Goal: Task Accomplishment & Management: Manage account settings

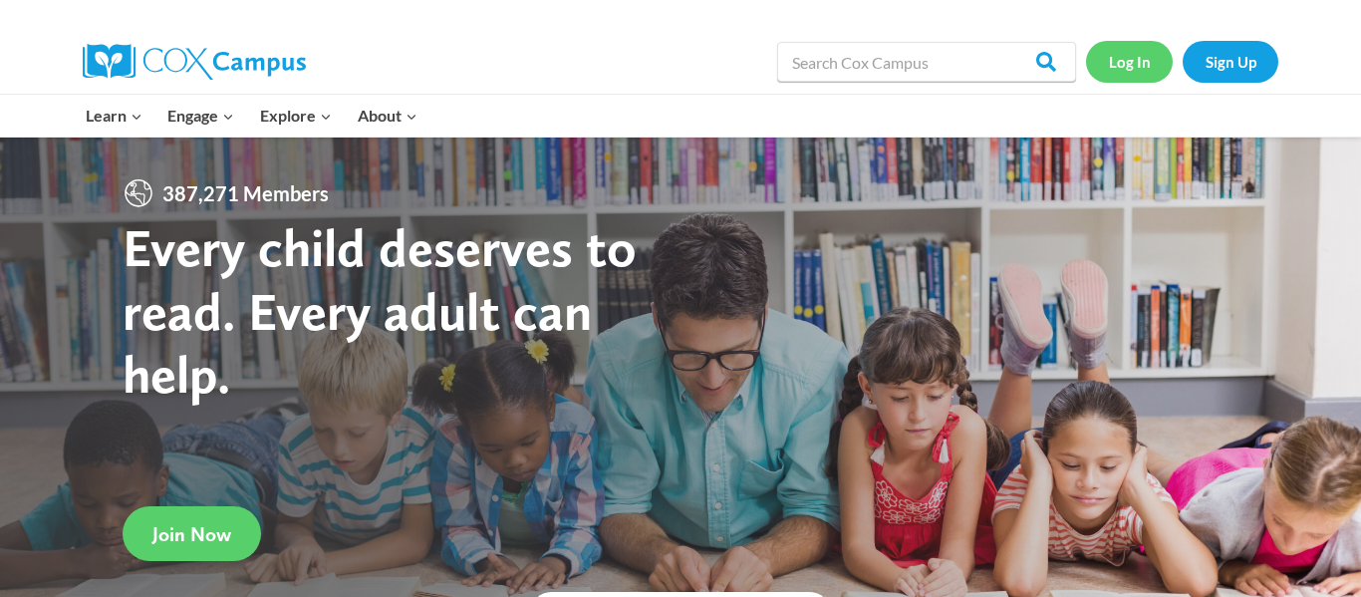
click at [1116, 67] on link "Log In" at bounding box center [1129, 61] width 87 height 41
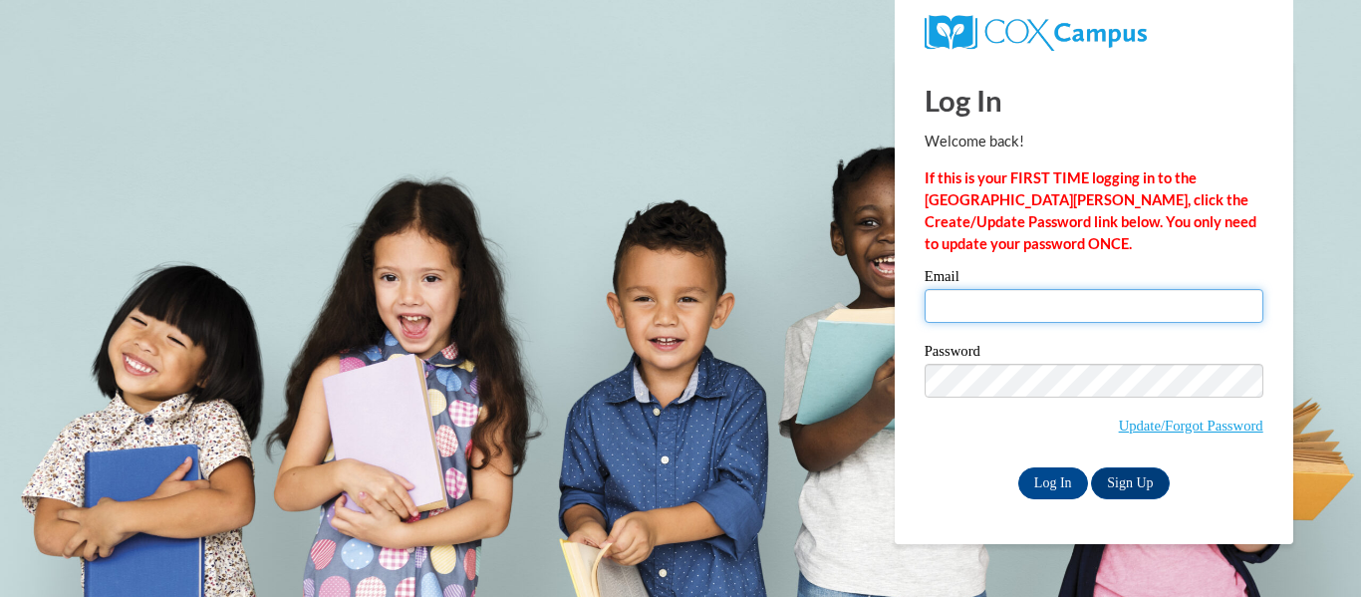
click at [1100, 311] on input "Email" at bounding box center [1094, 306] width 339 height 34
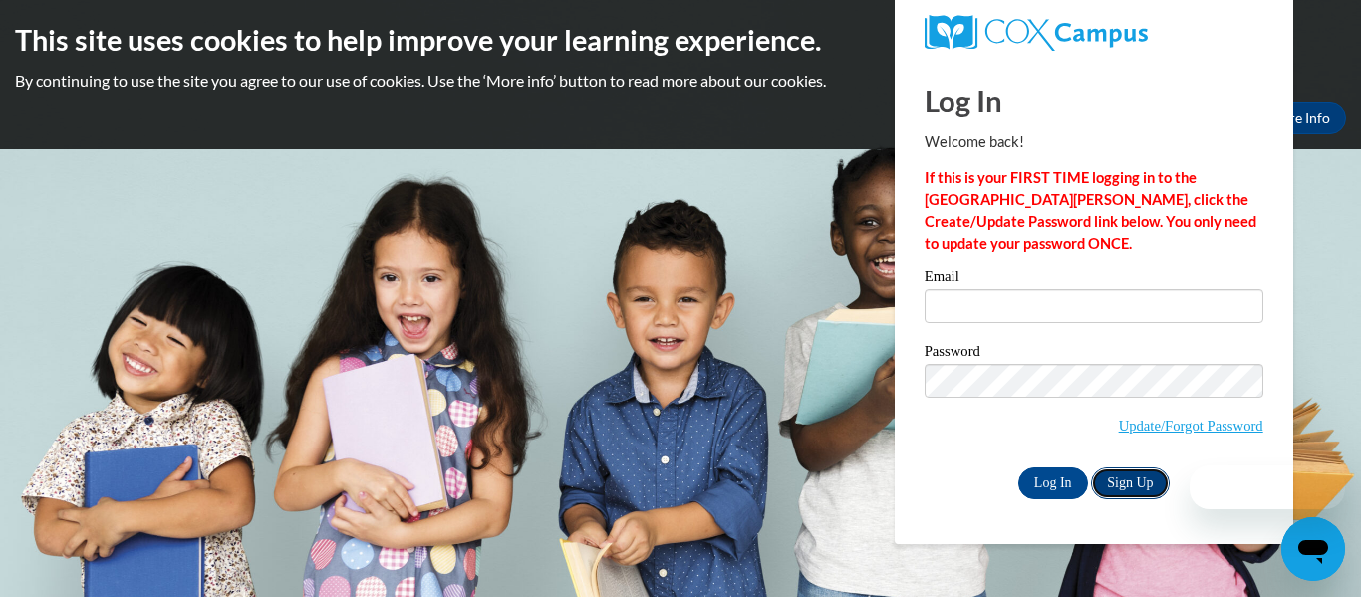
click at [1121, 474] on link "Sign Up" at bounding box center [1130, 483] width 78 height 32
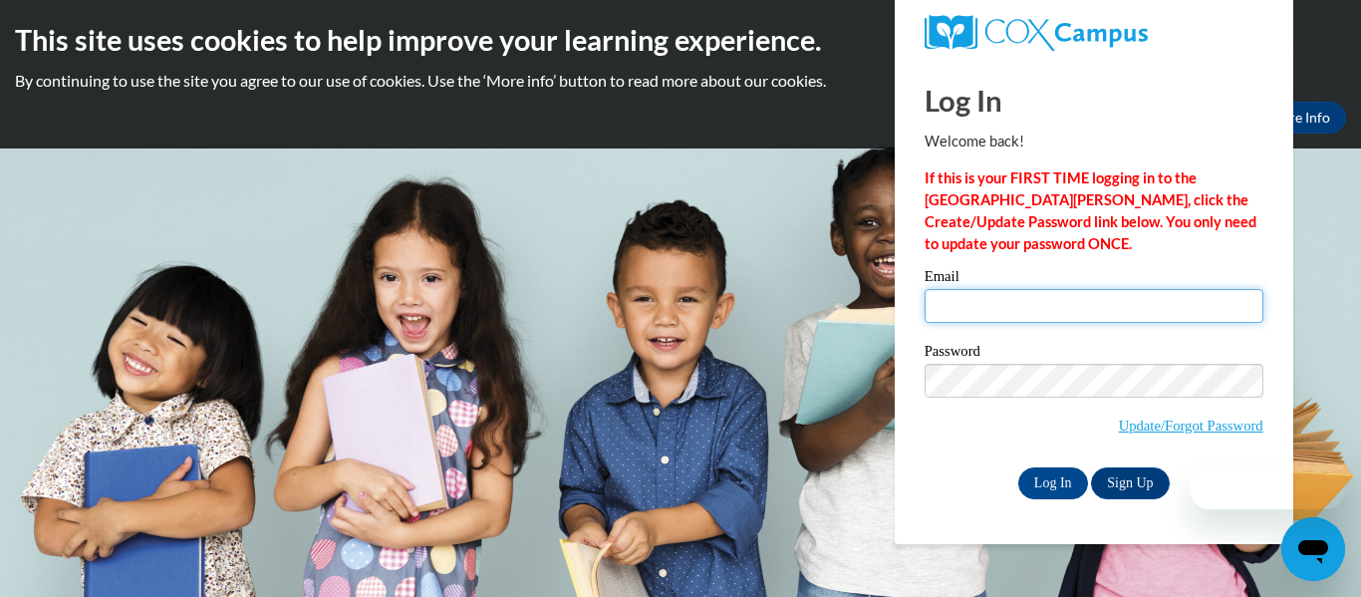
click at [1080, 302] on input "Email" at bounding box center [1094, 306] width 339 height 34
type input "Cpyle3655@gmail.com"
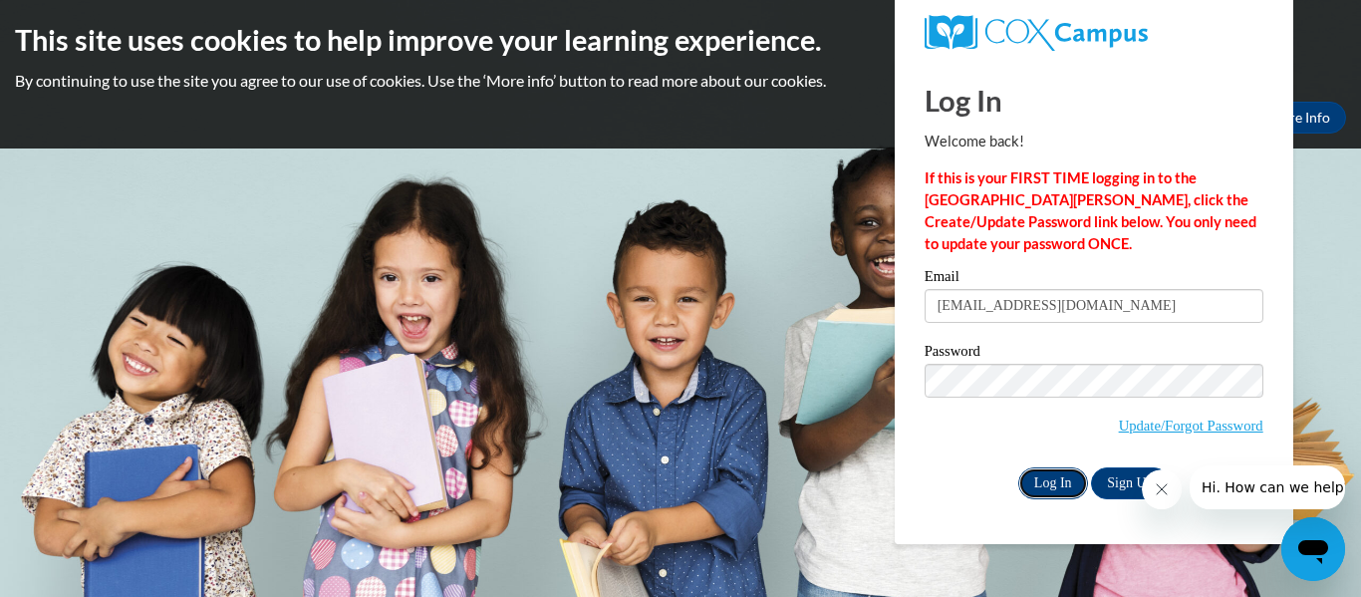
click at [1067, 469] on input "Log In" at bounding box center [1053, 483] width 70 height 32
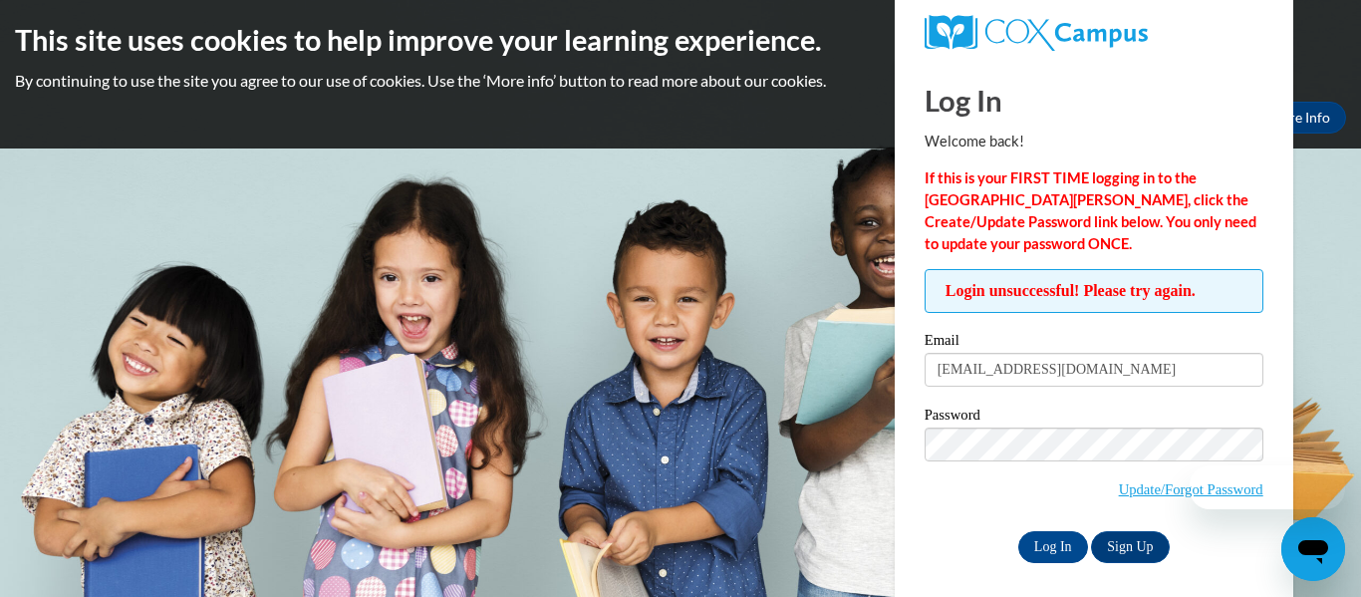
click at [1163, 496] on icon "Close message from company" at bounding box center [1162, 489] width 16 height 16
click at [1170, 494] on link "Update/Forgot Password" at bounding box center [1191, 489] width 144 height 16
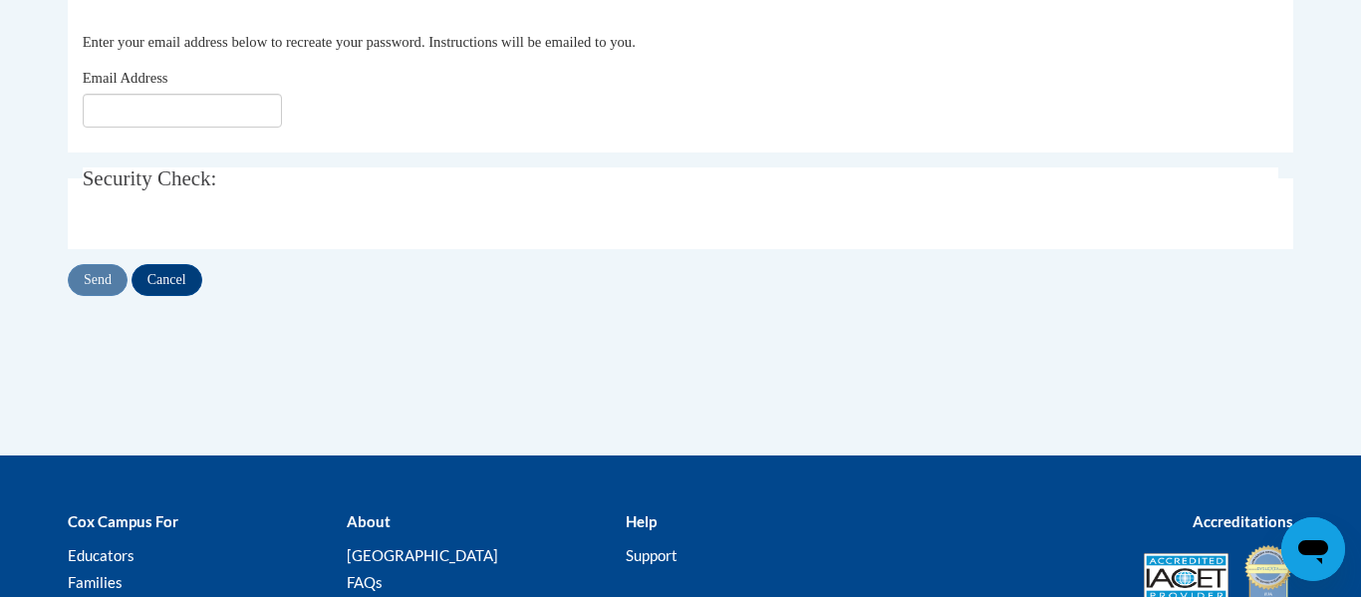
scroll to position [375, 0]
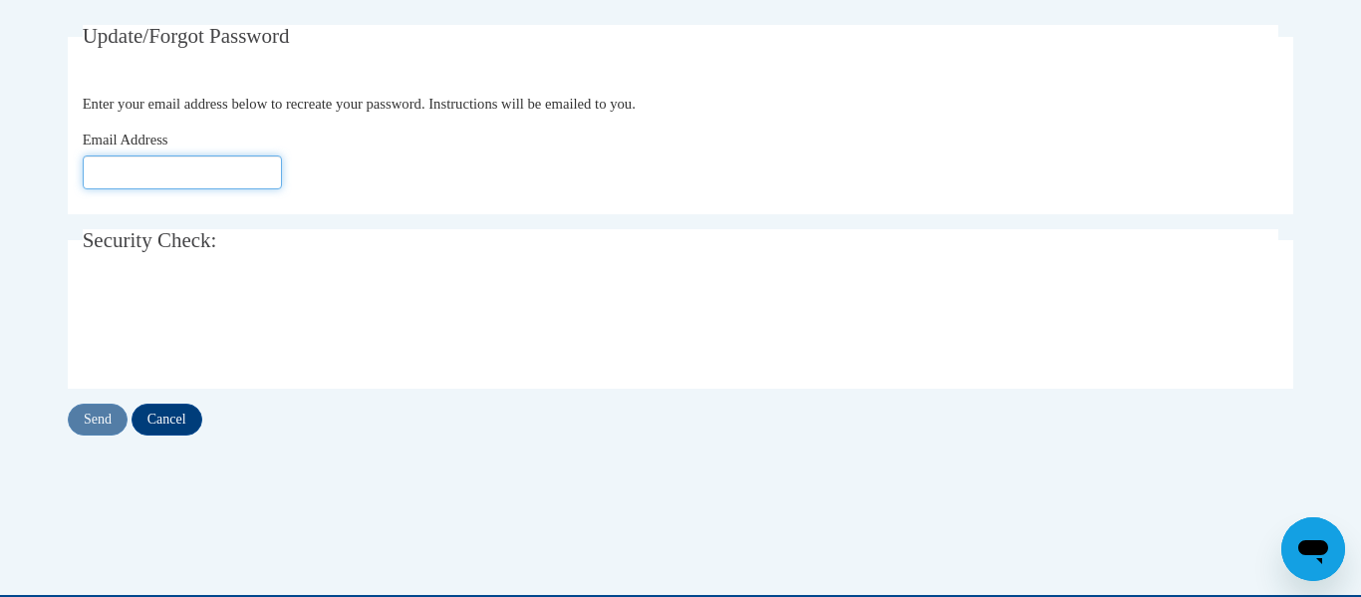
click at [132, 160] on input "Email Address" at bounding box center [182, 172] width 199 height 34
type input "[EMAIL_ADDRESS][DOMAIN_NAME]"
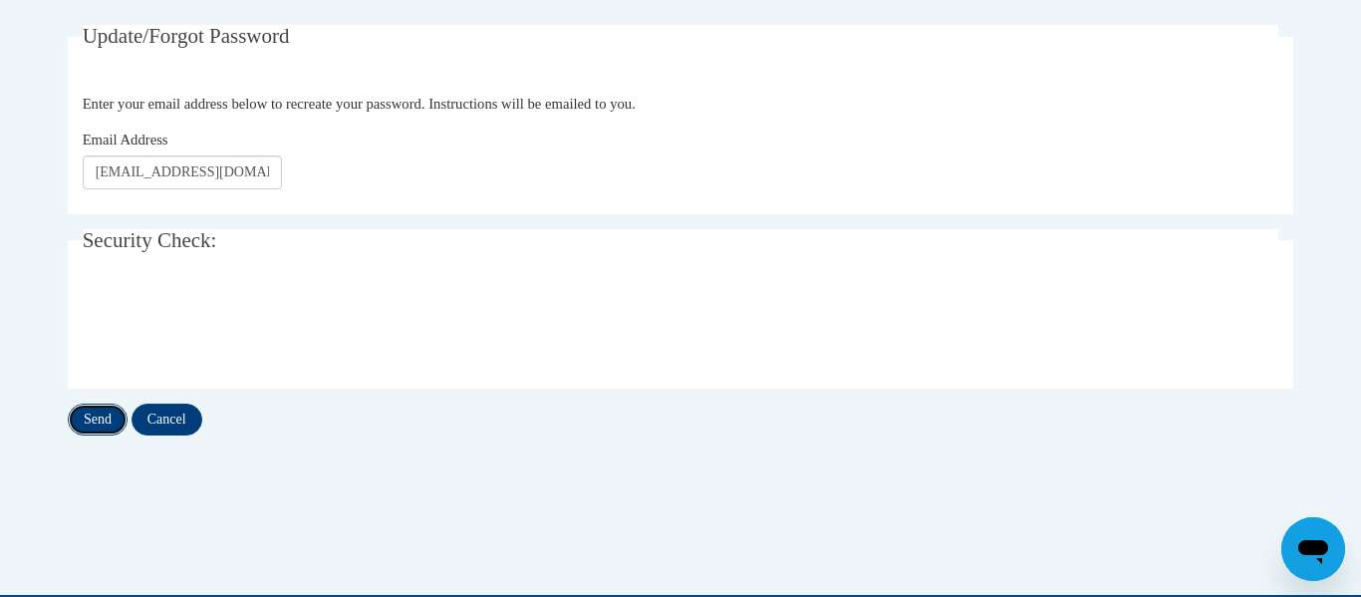
click at [69, 421] on input "Send" at bounding box center [98, 419] width 60 height 32
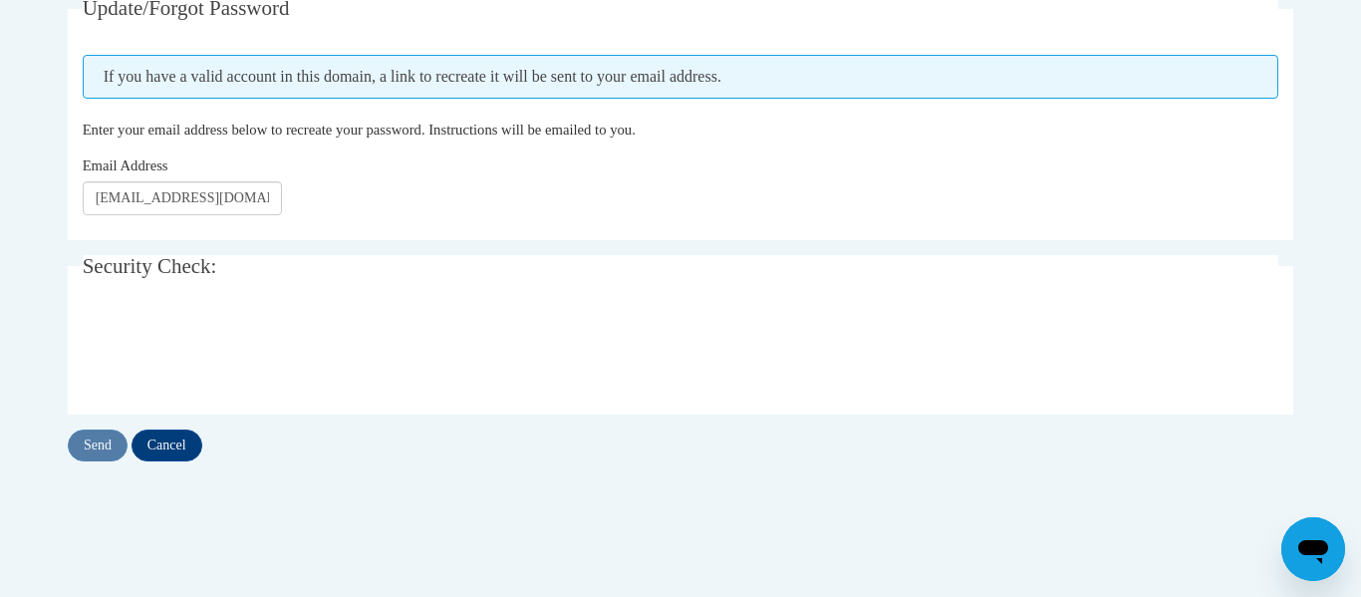
scroll to position [405, 0]
